Goal: Navigation & Orientation: Go to known website

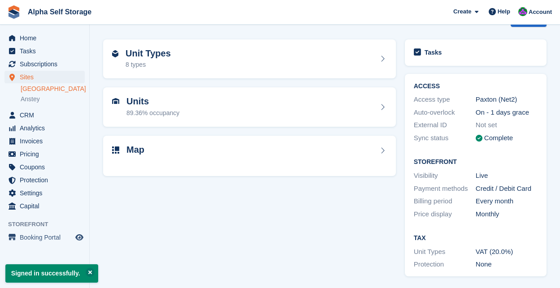
scroll to position [87, 0]
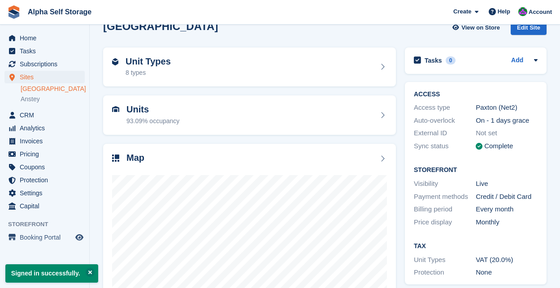
scroll to position [94, 0]
